Goal: Task Accomplishment & Management: Use online tool/utility

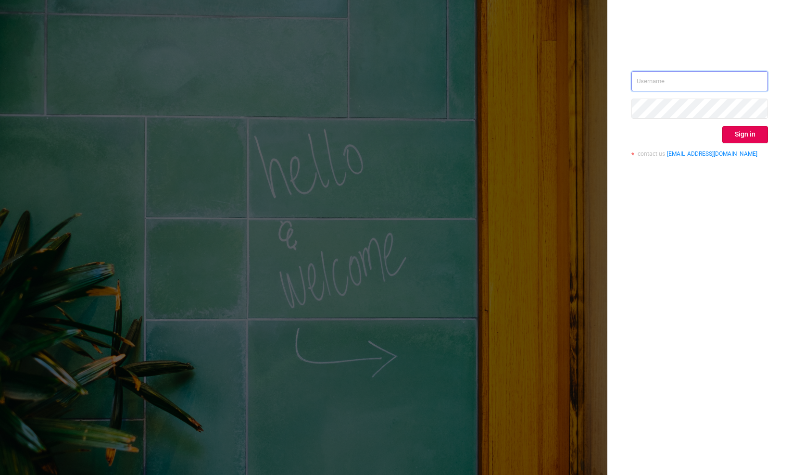
type input "[EMAIL_ADDRESS][DOMAIN_NAME]"
click at [743, 131] on button "Sign in" at bounding box center [745, 134] width 46 height 17
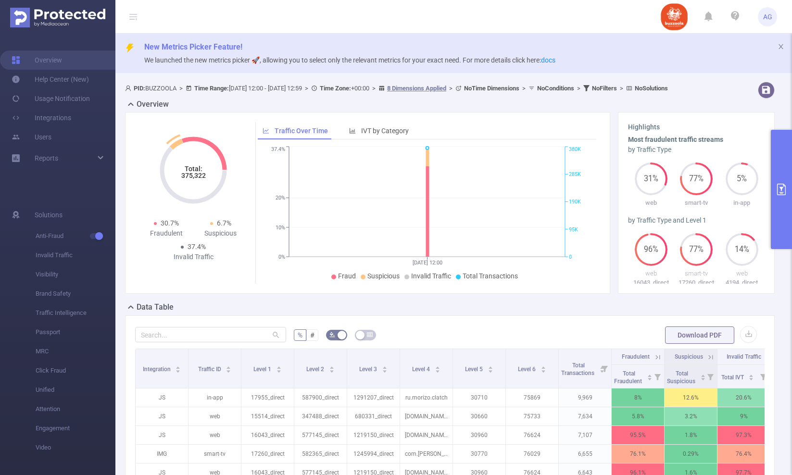
click at [790, 144] on button "primary" at bounding box center [780, 189] width 21 height 119
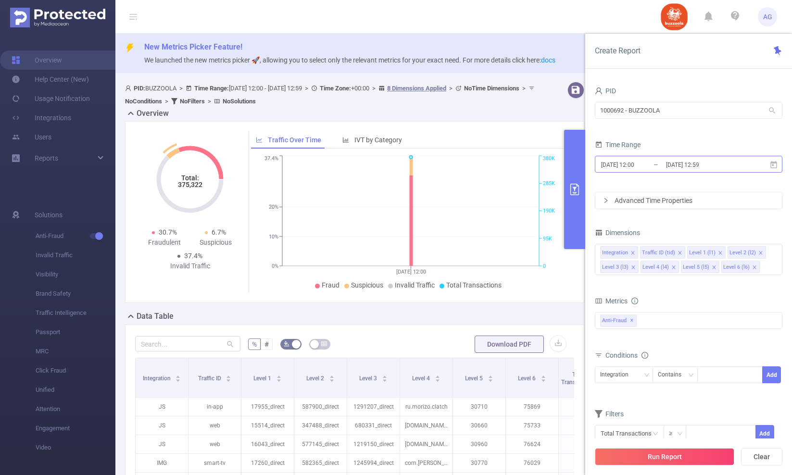
click at [621, 164] on input "[DATE] 12:00" at bounding box center [639, 164] width 78 height 13
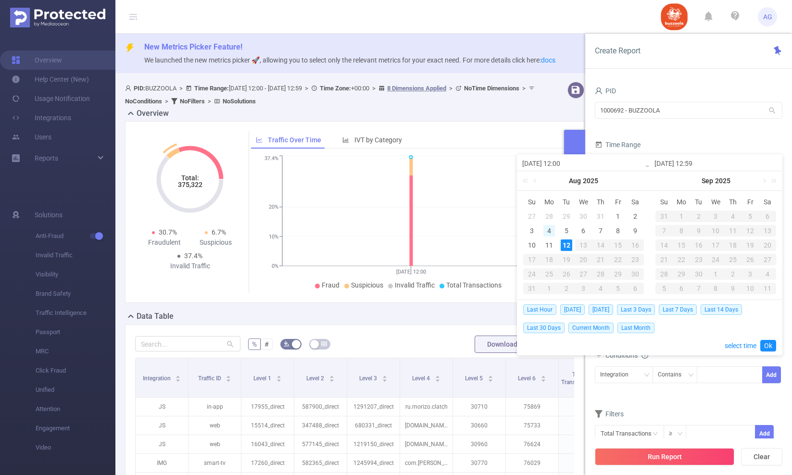
click at [549, 232] on div "4" at bounding box center [549, 231] width 12 height 12
click at [529, 247] on div "10" at bounding box center [532, 245] width 12 height 12
type input "[DATE] 12:00"
type input "[DATE] 12:59"
type input "[DATE] 12:00"
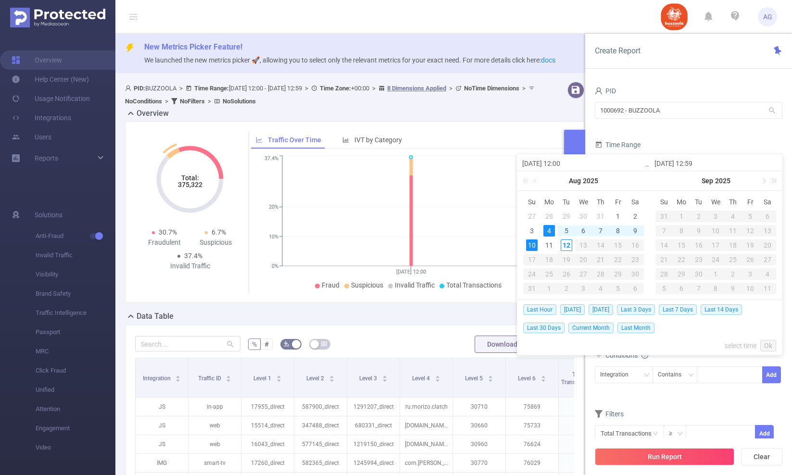
type input "[DATE] 12:59"
click at [767, 348] on link "Ok" at bounding box center [768, 346] width 16 height 12
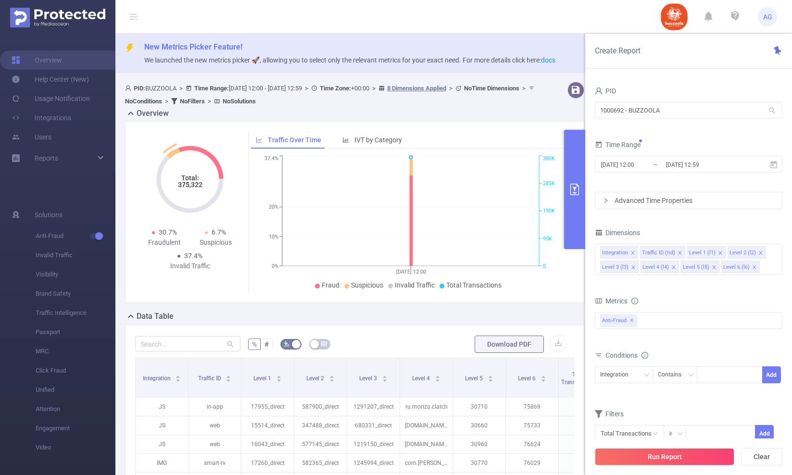
click at [606, 203] on icon "icon: right" at bounding box center [606, 201] width 6 height 6
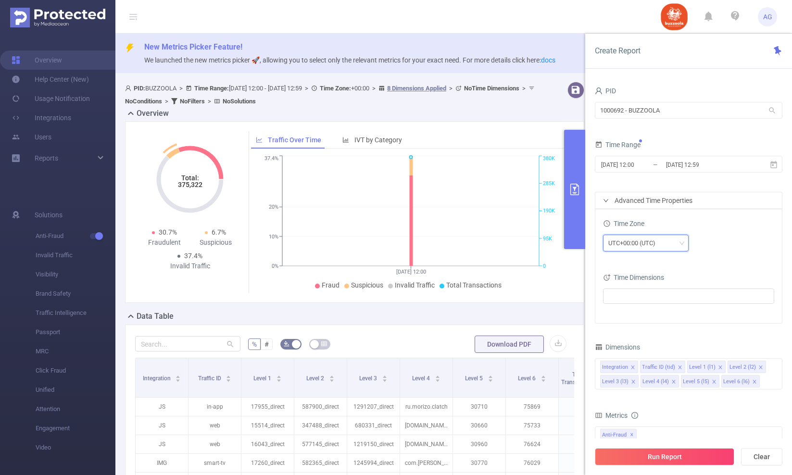
click at [647, 244] on div "UTC+00:00 (UTC)" at bounding box center [635, 243] width 54 height 16
click at [647, 313] on li "UTC+03:00" at bounding box center [646, 312] width 86 height 15
click at [725, 233] on div "UTC+03:00" at bounding box center [688, 244] width 171 height 23
click at [607, 206] on div "Click on 'Run Report' to see the results" at bounding box center [623, 205] width 105 height 15
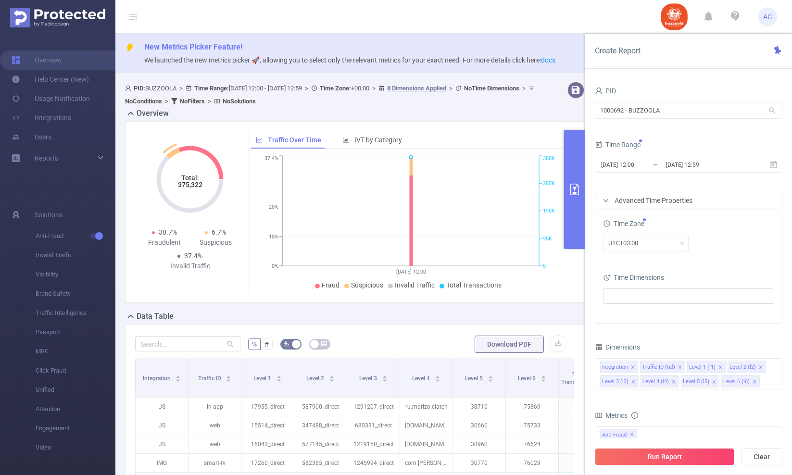
click at [711, 201] on div "Advanced Time Properties" at bounding box center [688, 200] width 186 height 16
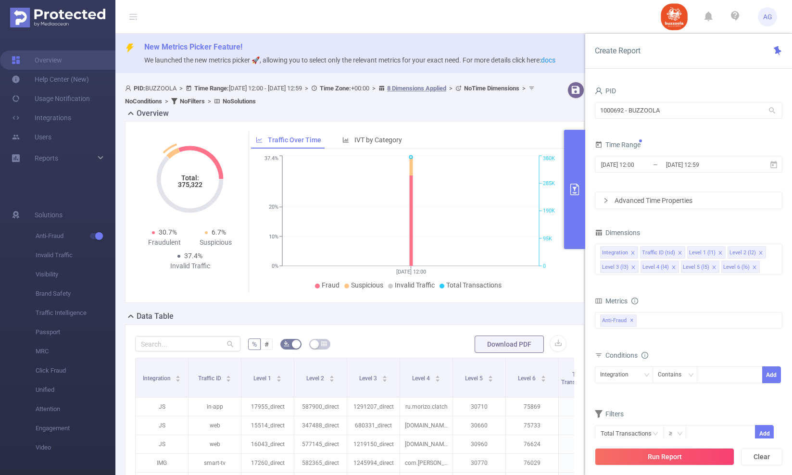
click at [711, 201] on div "Advanced Time Properties" at bounding box center [688, 200] width 186 height 16
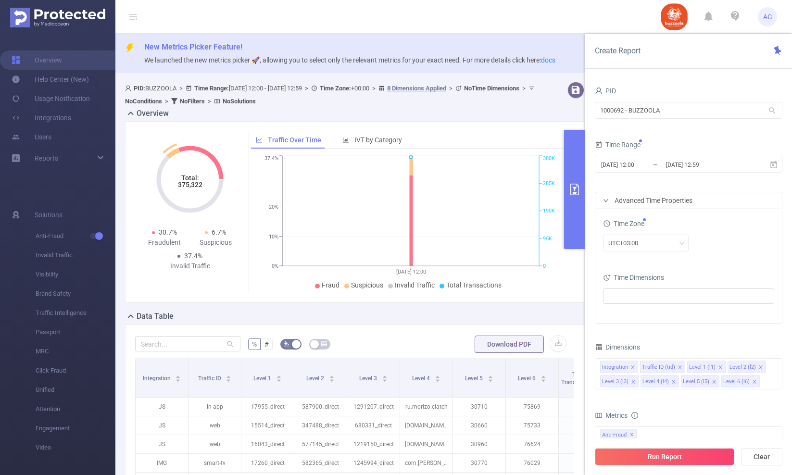
click at [711, 201] on div "Advanced Time Properties" at bounding box center [688, 200] width 186 height 16
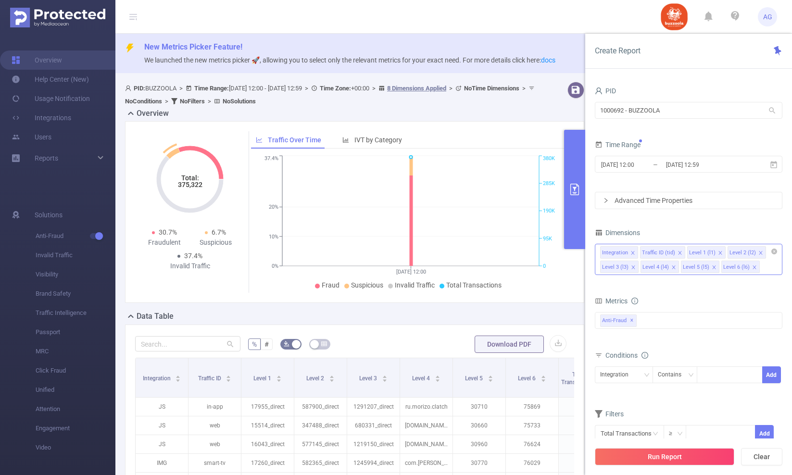
click at [632, 252] on icon "icon: close" at bounding box center [632, 252] width 5 height 5
click at [638, 253] on icon "icon: close" at bounding box center [639, 252] width 5 height 5
click at [634, 253] on icon "icon: close" at bounding box center [633, 252] width 5 height 5
click at [633, 253] on icon "icon: close" at bounding box center [633, 252] width 5 height 5
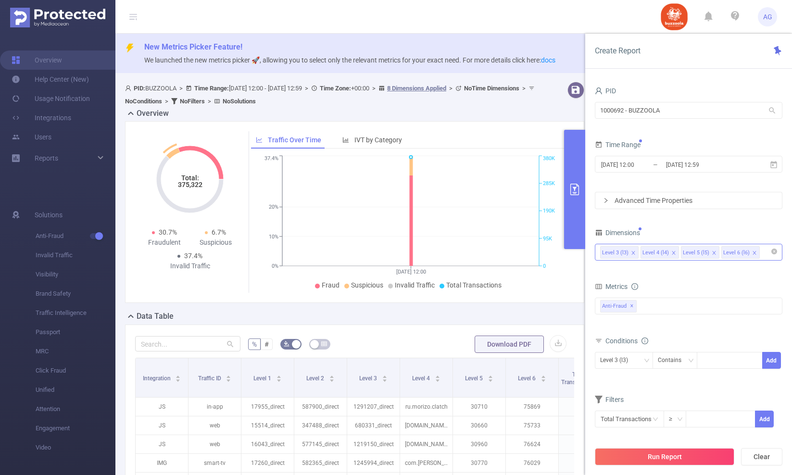
click at [672, 253] on icon "icon: close" at bounding box center [672, 252] width 3 height 3
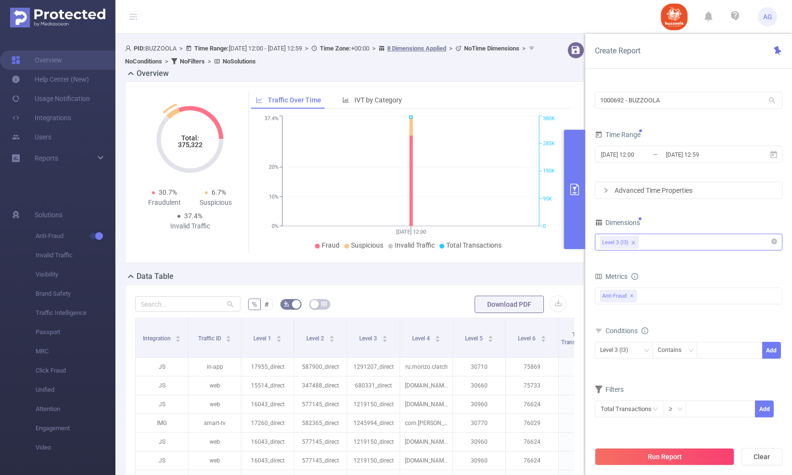
scroll to position [84, 0]
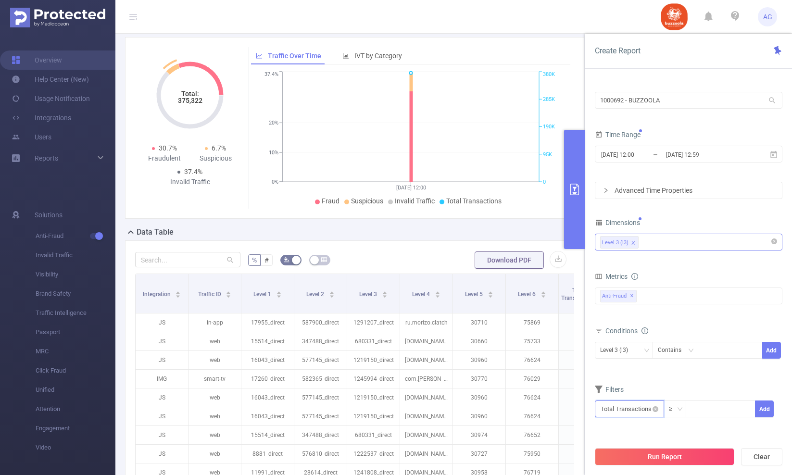
click at [649, 412] on input "text" at bounding box center [628, 408] width 69 height 17
click at [649, 337] on li "Anti-Fraud" at bounding box center [628, 336] width 69 height 15
click at [681, 351] on li "Invalid Traffic" at bounding box center [690, 352] width 57 height 15
click at [740, 318] on li "Total IVT" at bounding box center [748, 321] width 53 height 15
drag, startPoint x: 602, startPoint y: 434, endPoint x: 641, endPoint y: 431, distance: 39.1
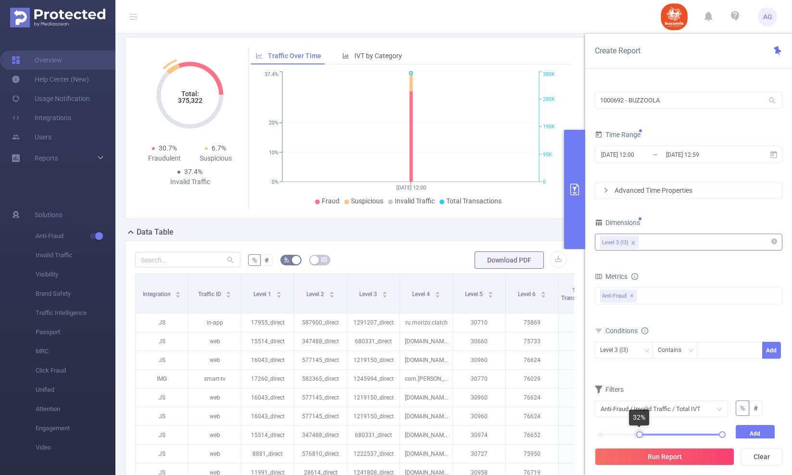
click at [641, 431] on div "0% 100%" at bounding box center [661, 438] width 141 height 26
click at [632, 295] on span "✕" at bounding box center [632, 296] width 4 height 12
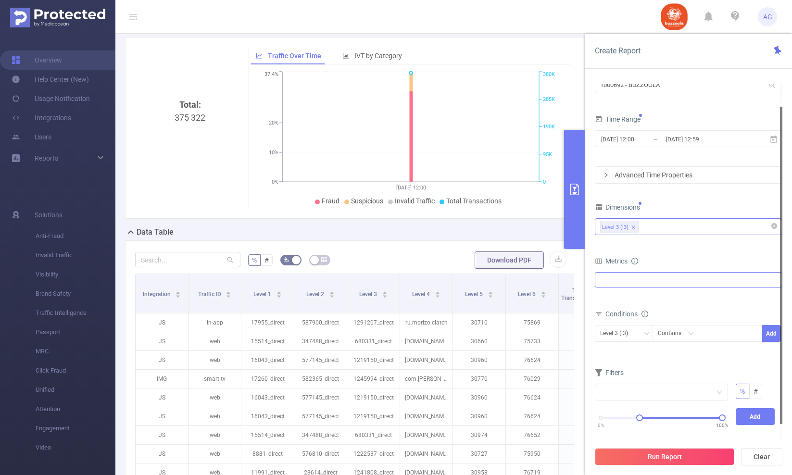
scroll to position [94, 0]
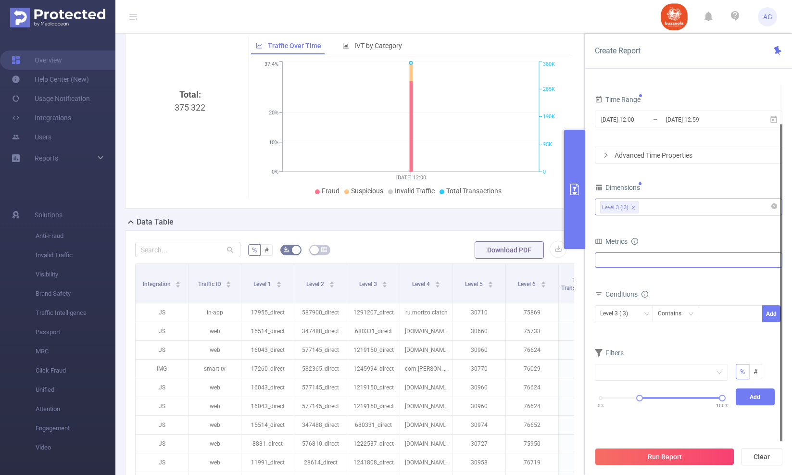
click at [643, 393] on div "0% 100%" at bounding box center [661, 401] width 141 height 26
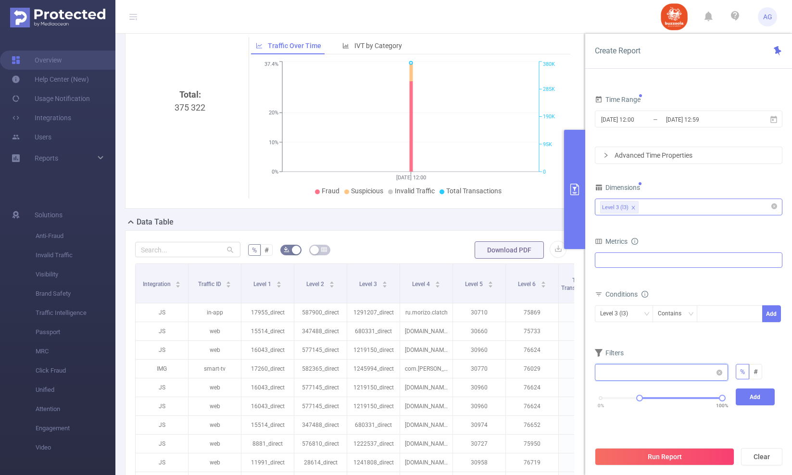
click at [626, 376] on input "text" at bounding box center [660, 372] width 133 height 17
click at [644, 395] on li "Total Transactions" at bounding box center [627, 391] width 67 height 15
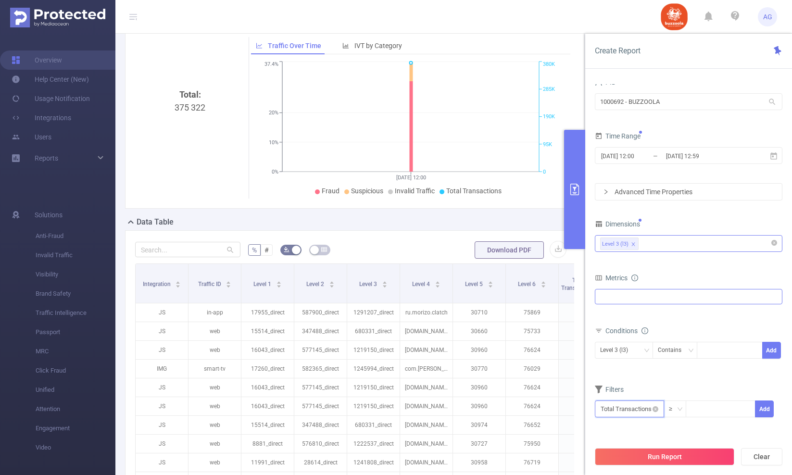
click at [647, 409] on input "text" at bounding box center [628, 408] width 69 height 17
click at [657, 431] on div "PID 1000692 - BUZZOOLA 1000692 - BUZZOOLA Time Range [DATE] 12:00 _ [DATE] 12:5…" at bounding box center [687, 258] width 187 height 366
click at [649, 300] on div at bounding box center [687, 296] width 187 height 15
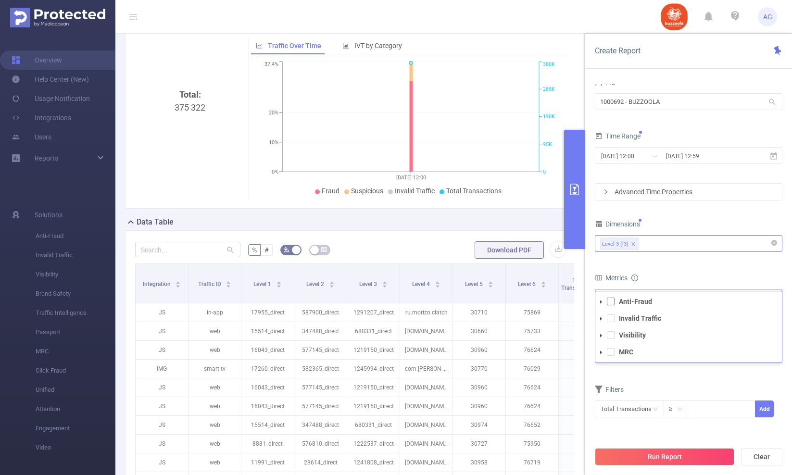
click at [612, 303] on span at bounding box center [611, 301] width 8 height 8
click at [611, 319] on span at bounding box center [611, 318] width 8 height 8
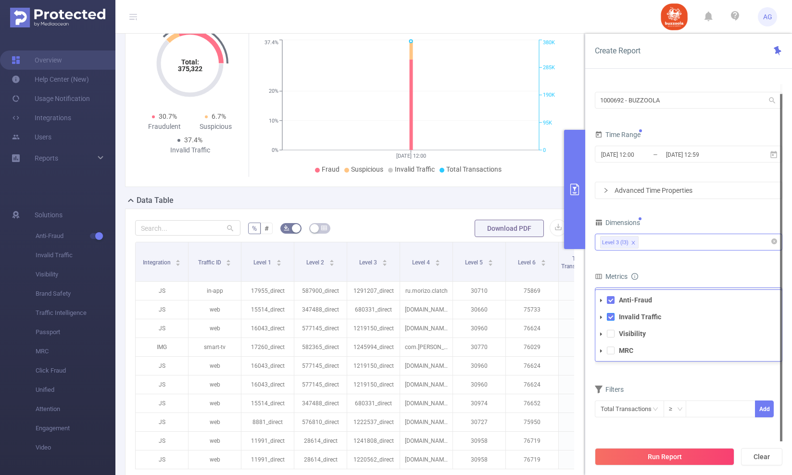
scroll to position [122, 0]
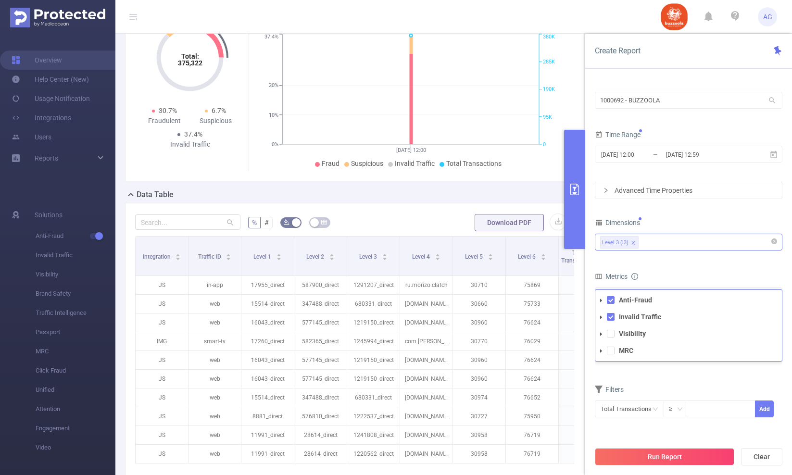
click at [637, 368] on div "Conditions Level 3 (l3) Contains Add" at bounding box center [687, 347] width 187 height 47
click at [618, 411] on input "text" at bounding box center [628, 408] width 69 height 17
click at [700, 410] on input at bounding box center [720, 408] width 68 height 14
type input "1,000"
click at [769, 412] on button "Add" at bounding box center [764, 408] width 19 height 17
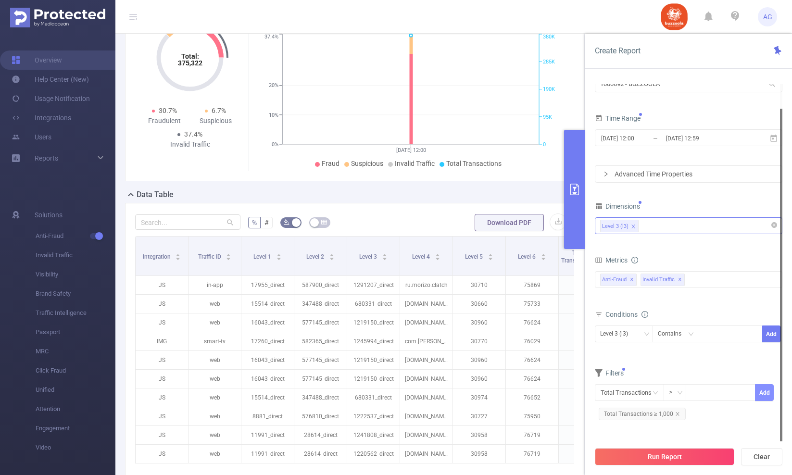
scroll to position [123, 0]
click at [656, 396] on icon "icon: close-circle" at bounding box center [655, 393] width 6 height 6
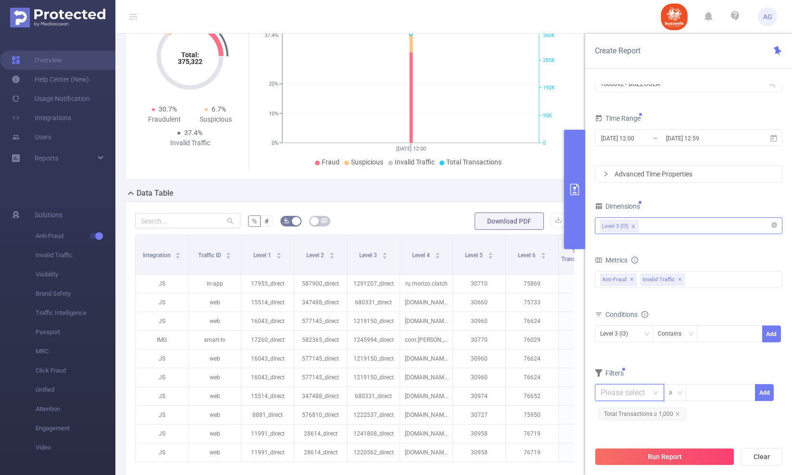
click at [629, 393] on input "text" at bounding box center [628, 392] width 69 height 17
click at [631, 333] on li "Invalid Traffic" at bounding box center [627, 335] width 67 height 15
click at [676, 333] on li "IVT" at bounding box center [697, 335] width 70 height 15
click at [743, 305] on li "Total IVT" at bounding box center [758, 304] width 53 height 15
click at [632, 280] on span "✕" at bounding box center [632, 280] width 4 height 12
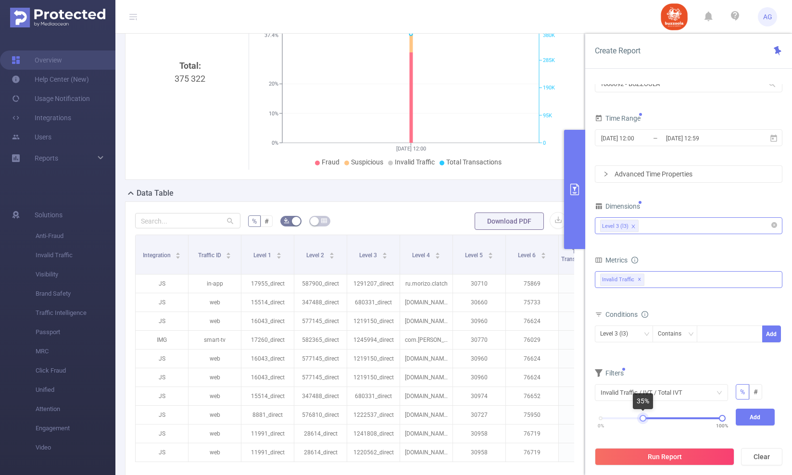
drag, startPoint x: 601, startPoint y: 420, endPoint x: 644, endPoint y: 420, distance: 42.3
click at [644, 420] on div at bounding box center [642, 418] width 7 height 7
click at [752, 421] on button "Add" at bounding box center [754, 417] width 39 height 17
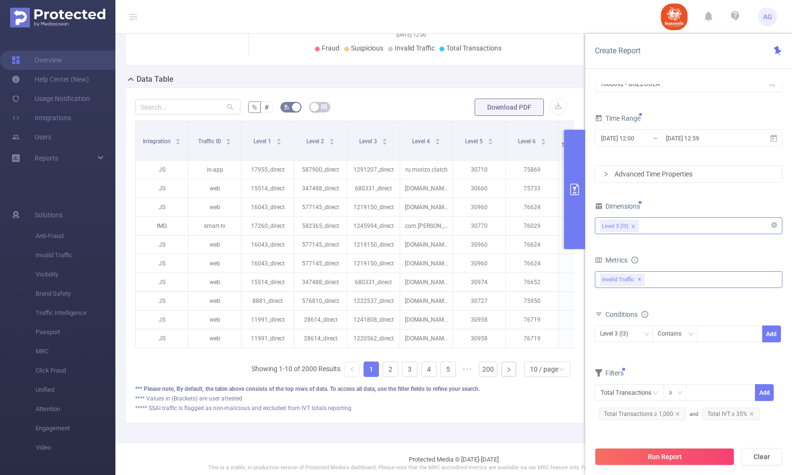
scroll to position [241, 0]
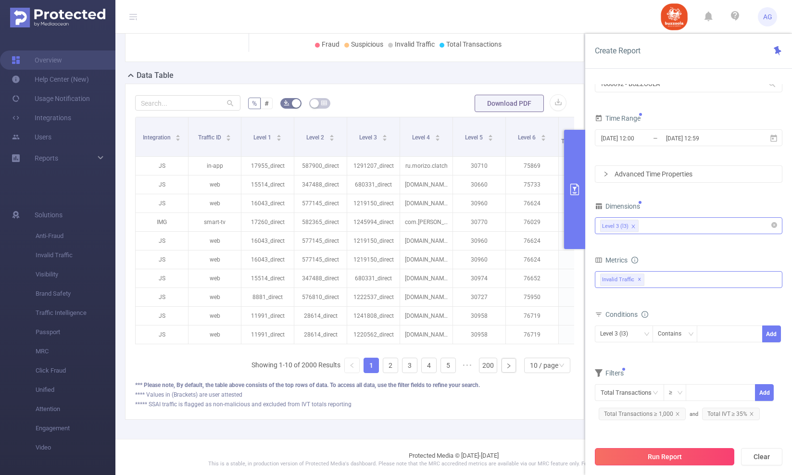
click at [680, 456] on button "Run Report" at bounding box center [663, 456] width 139 height 17
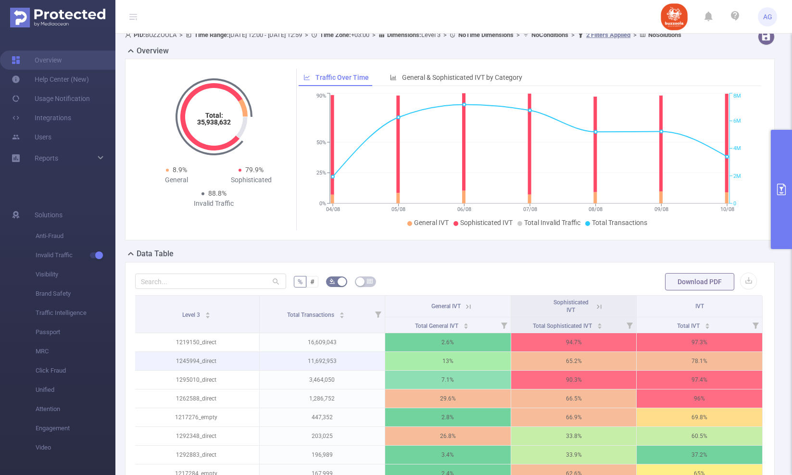
scroll to position [0, 2]
click at [742, 286] on button "button" at bounding box center [748, 280] width 17 height 17
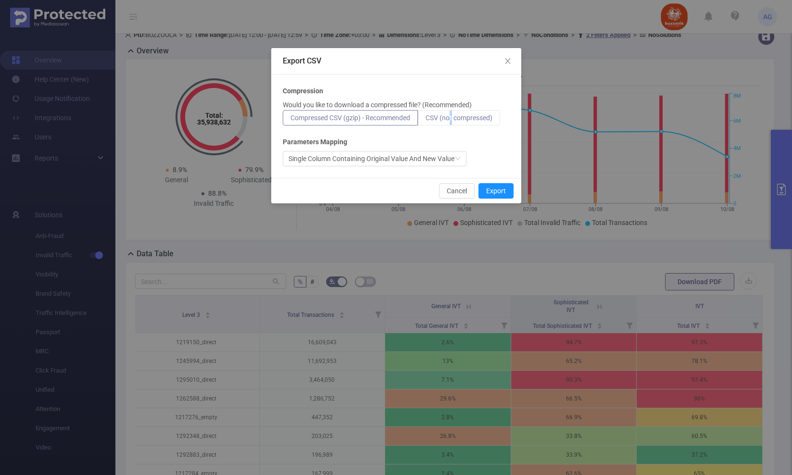
click at [453, 112] on label "CSV (not compressed)" at bounding box center [459, 117] width 82 height 15
click at [425, 120] on input "CSV (not compressed)" at bounding box center [425, 120] width 0 height 0
click at [501, 187] on button "Export" at bounding box center [495, 190] width 35 height 15
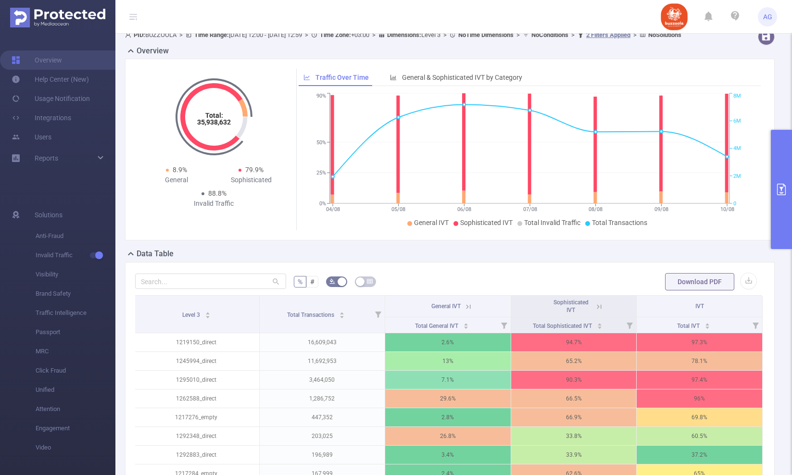
click at [780, 234] on button "primary" at bounding box center [780, 189] width 21 height 119
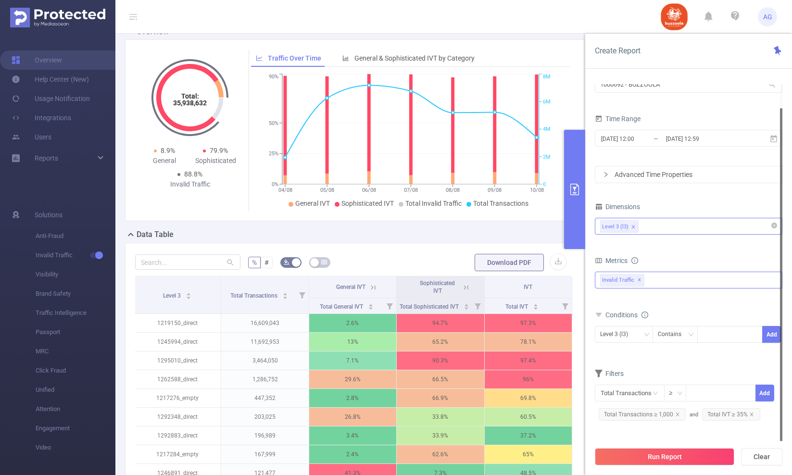
scroll to position [81, 0]
click at [658, 277] on div "Anti-Fraud Invalid Traffic Visibility MRC Invalid Traffic ✕" at bounding box center [687, 280] width 187 height 17
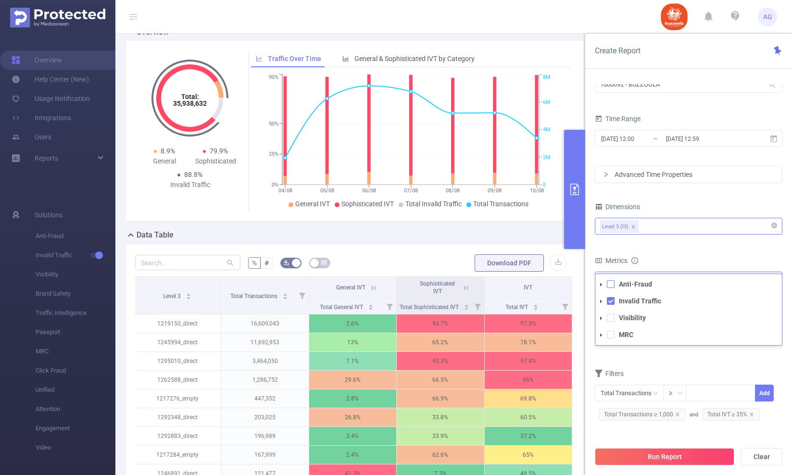
click at [610, 280] on span at bounding box center [611, 284] width 8 height 8
click at [695, 358] on form "Dimensions Level 3 (l3) Metrics Total General IVT Data Centers Disclosed Bots K…" at bounding box center [687, 315] width 187 height 230
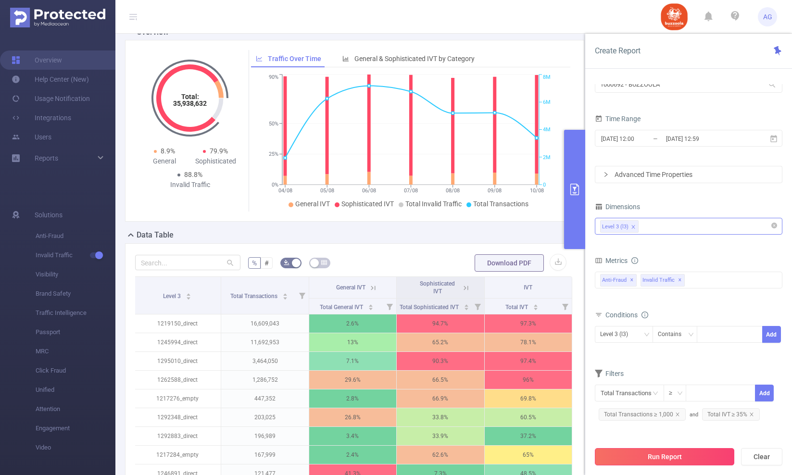
click at [645, 461] on button "Run Report" at bounding box center [663, 456] width 139 height 17
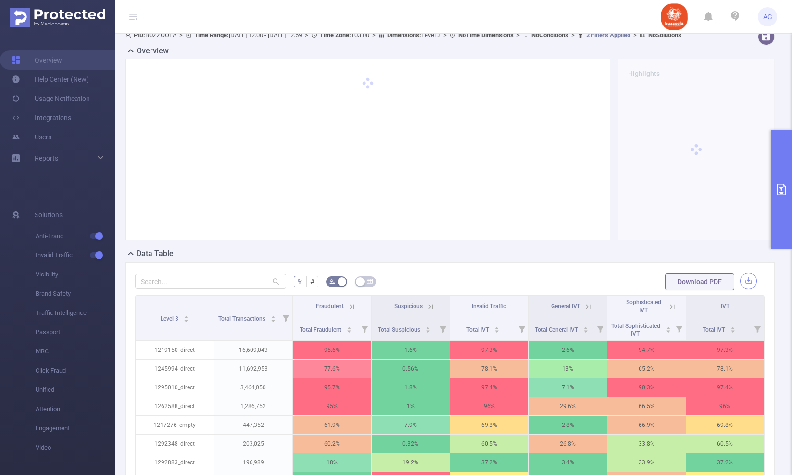
click at [747, 289] on button "button" at bounding box center [748, 280] width 17 height 17
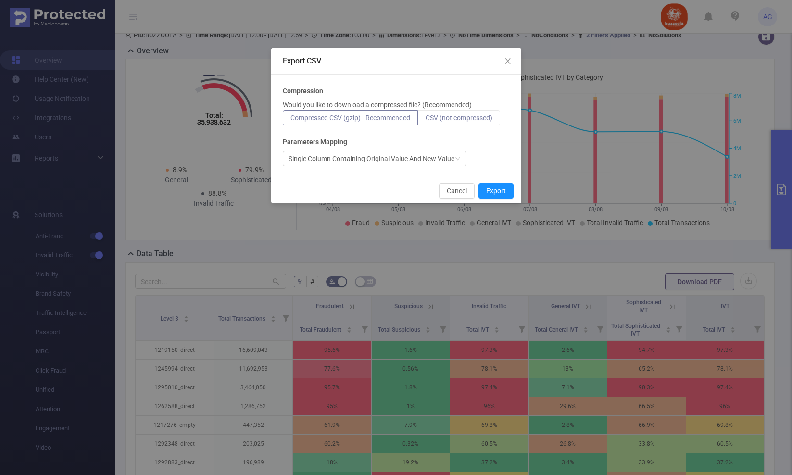
click at [471, 116] on span "CSV (not compressed)" at bounding box center [458, 118] width 67 height 8
click at [425, 120] on input "CSV (not compressed)" at bounding box center [425, 120] width 0 height 0
click at [494, 187] on button "Export" at bounding box center [495, 190] width 35 height 15
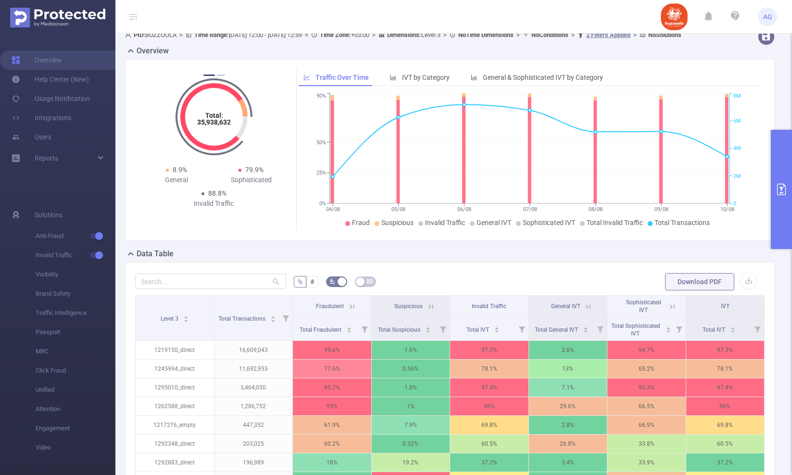
click at [779, 202] on button "primary" at bounding box center [780, 189] width 21 height 119
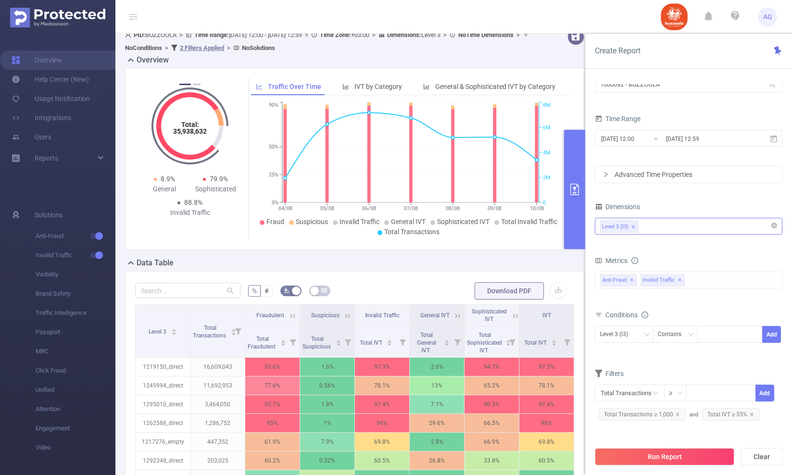
scroll to position [63, 0]
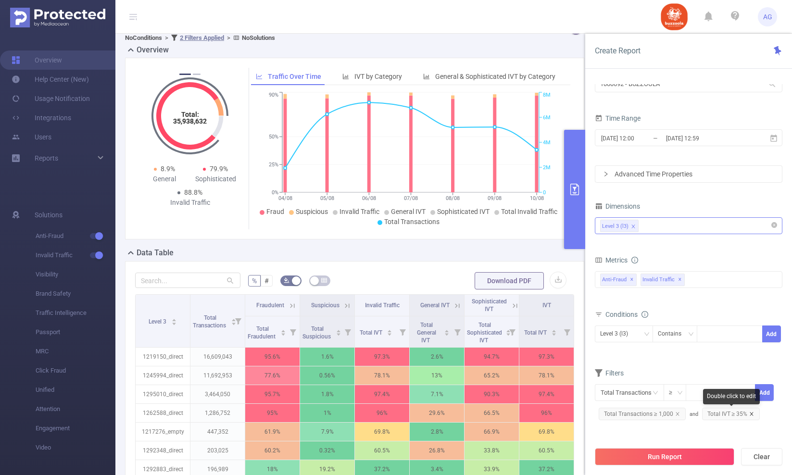
click at [751, 413] on icon "icon: close" at bounding box center [751, 413] width 5 height 5
click at [641, 396] on input "text" at bounding box center [628, 392] width 69 height 17
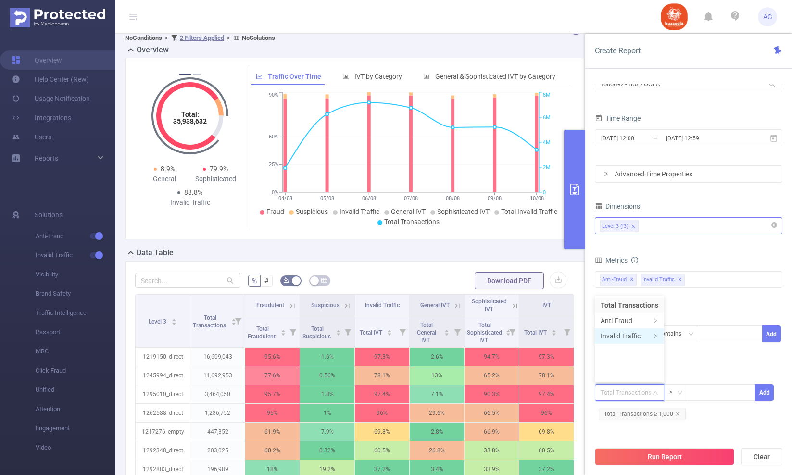
click at [629, 339] on li "Invalid Traffic" at bounding box center [628, 335] width 69 height 15
click at [676, 337] on li "IVT" at bounding box center [697, 335] width 70 height 15
click at [738, 303] on li "Total IVT" at bounding box center [758, 304] width 53 height 15
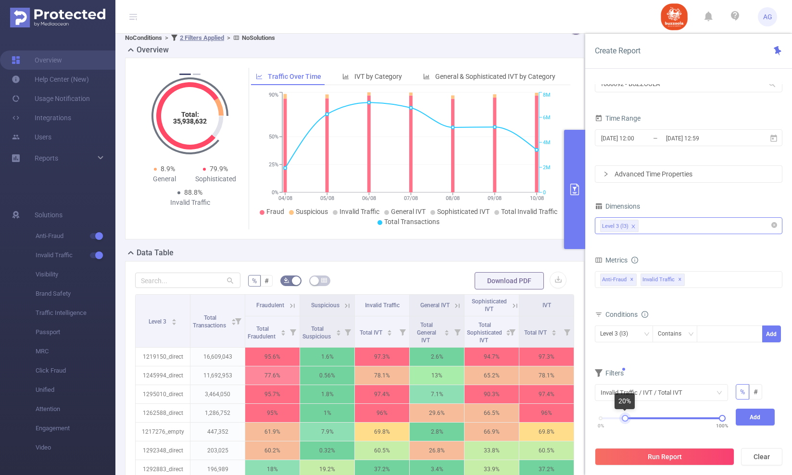
drag, startPoint x: 600, startPoint y: 419, endPoint x: 624, endPoint y: 419, distance: 24.5
click at [624, 419] on div at bounding box center [624, 418] width 7 height 7
drag, startPoint x: 719, startPoint y: 419, endPoint x: 641, endPoint y: 421, distance: 78.9
click at [641, 421] on div "0% 100%" at bounding box center [661, 422] width 141 height 26
click at [750, 415] on button "Add" at bounding box center [754, 417] width 39 height 17
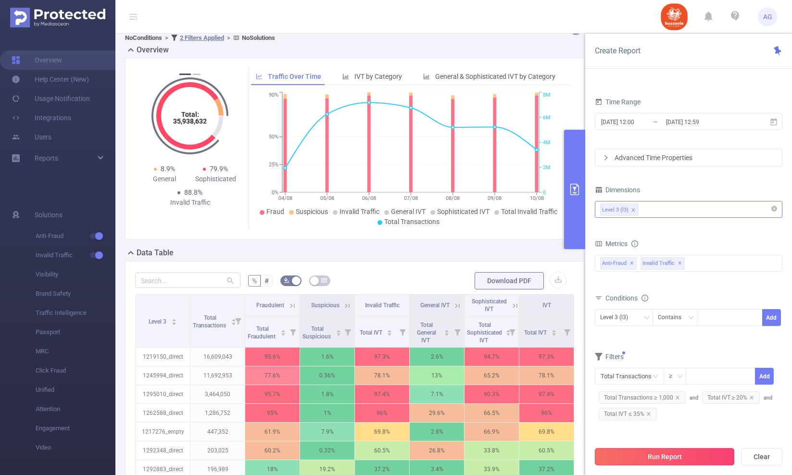
click at [721, 452] on button "Run Report" at bounding box center [663, 456] width 139 height 17
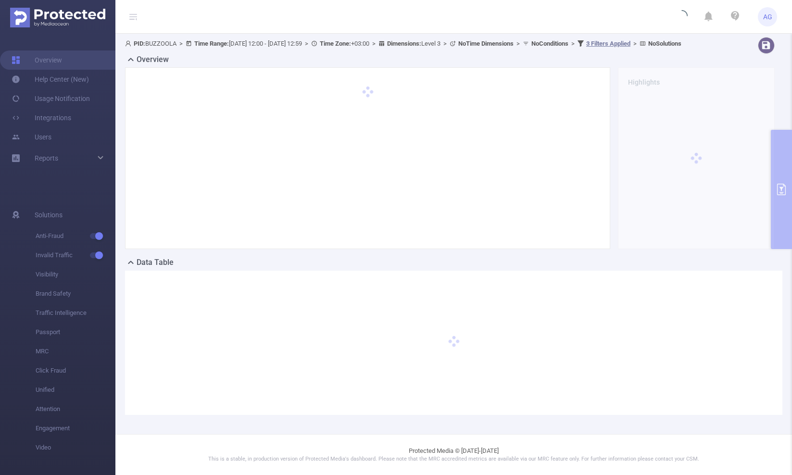
scroll to position [53, 0]
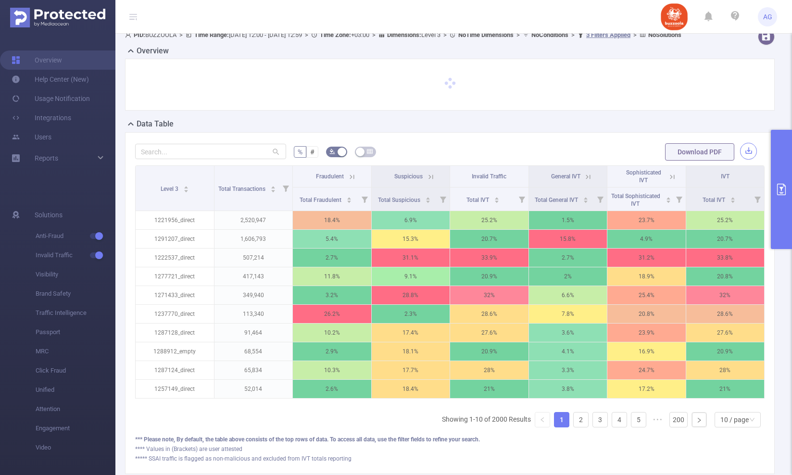
click at [749, 161] on div "Overview Data Table % # Download PDF Level 3 Total Transactions Fraudulent Susp…" at bounding box center [453, 259] width 657 height 429
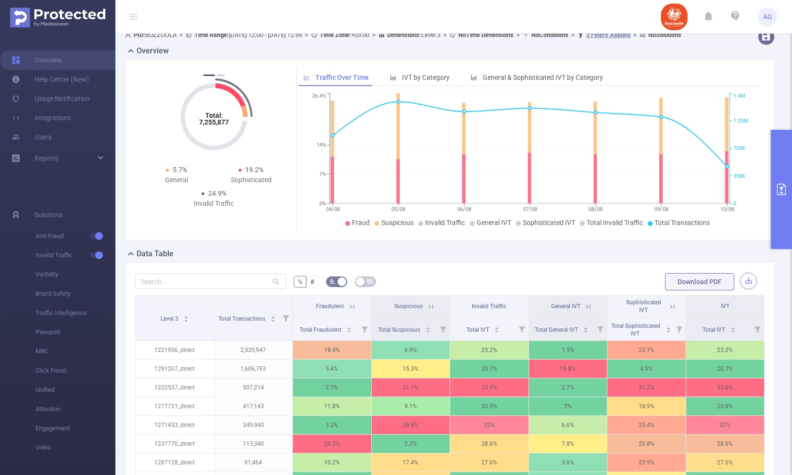
click at [749, 289] on button "button" at bounding box center [748, 280] width 17 height 17
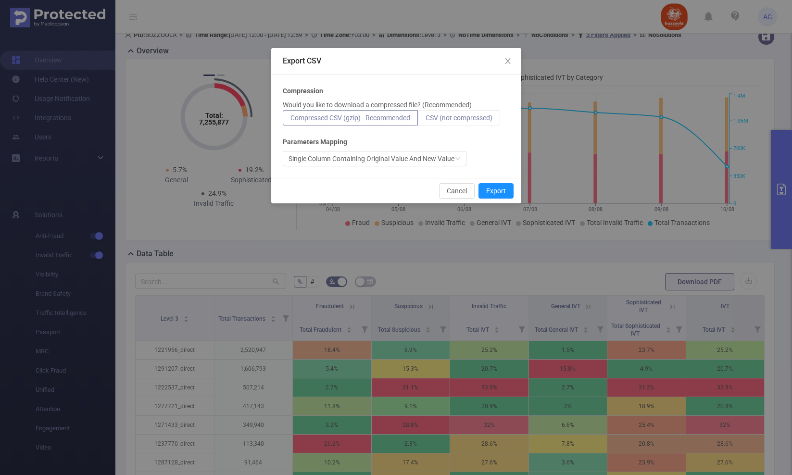
click at [441, 120] on span "CSV (not compressed)" at bounding box center [458, 118] width 67 height 8
click at [425, 120] on input "CSV (not compressed)" at bounding box center [425, 120] width 0 height 0
click at [494, 189] on button "Export" at bounding box center [495, 190] width 35 height 15
